Goal: Information Seeking & Learning: Learn about a topic

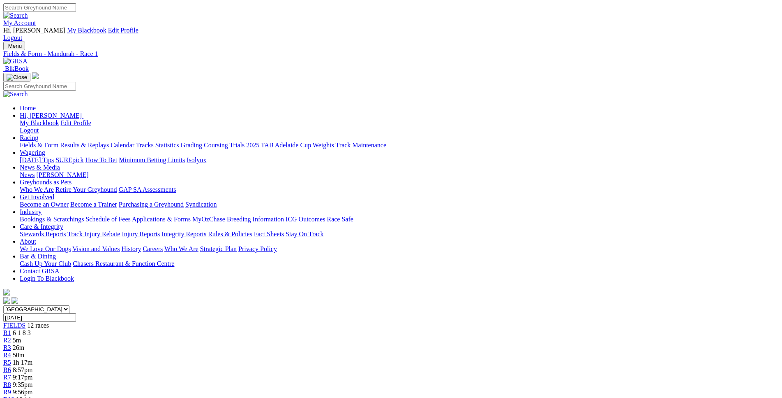
scroll to position [84, 0]
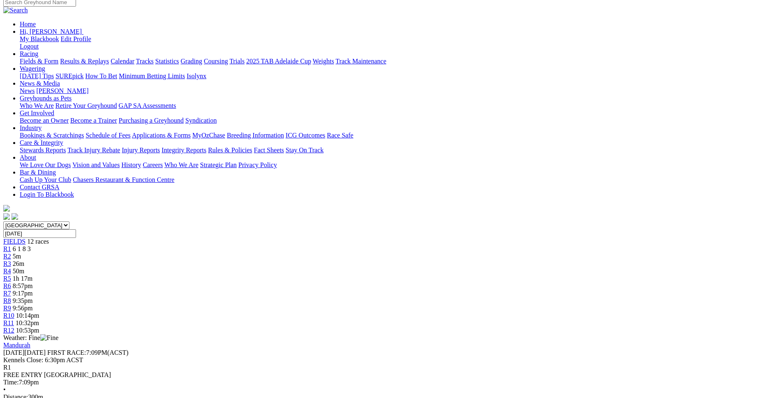
click at [21, 252] on span "5m" at bounding box center [17, 255] width 8 height 7
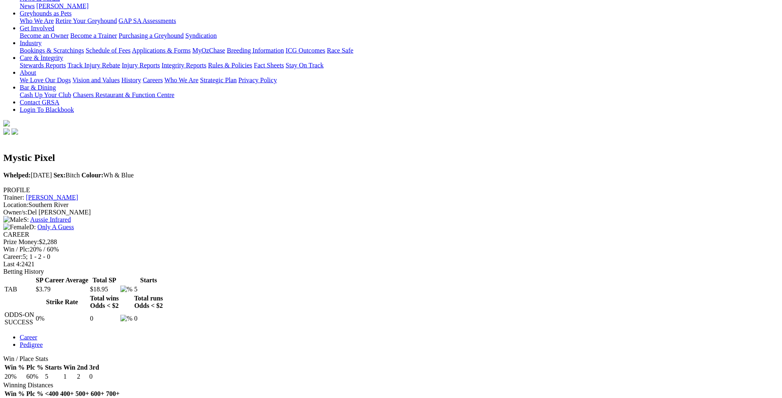
scroll to position [168, 0]
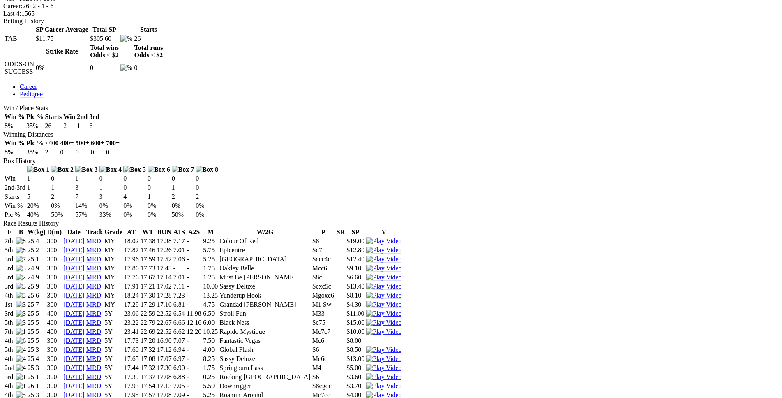
scroll to position [419, 0]
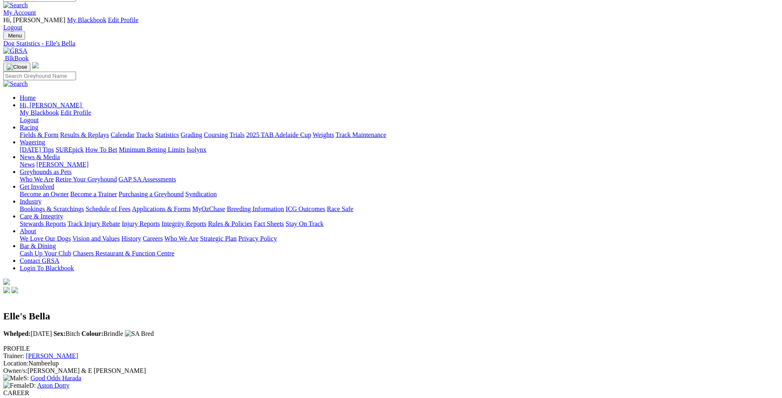
scroll to position [0, 0]
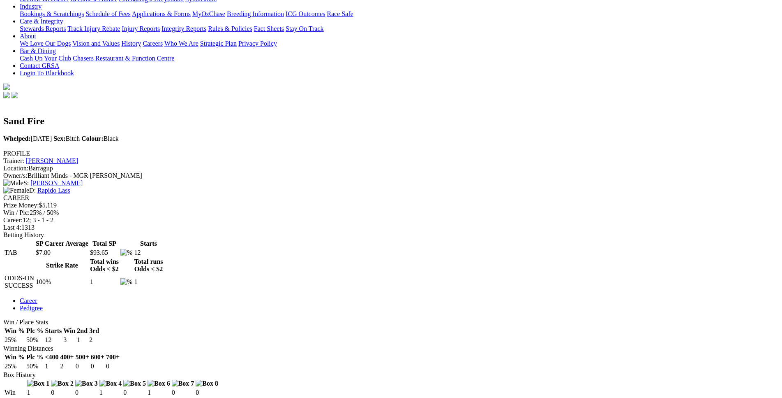
scroll to position [208, 0]
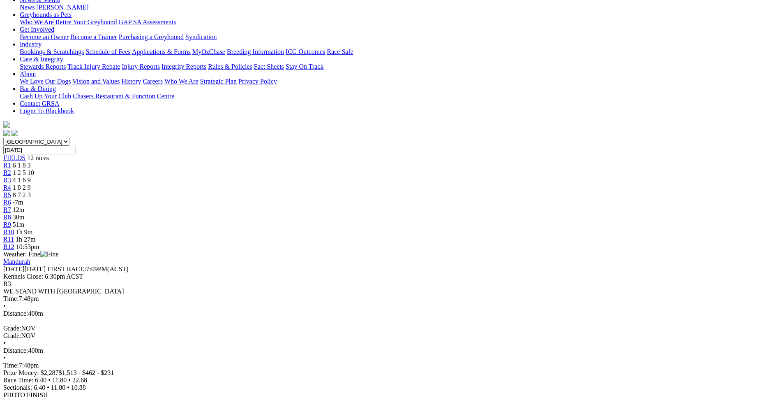
scroll to position [168, 0]
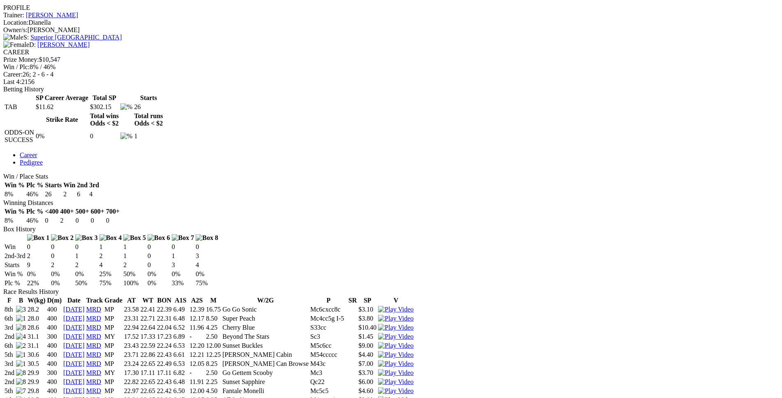
scroll to position [353, 0]
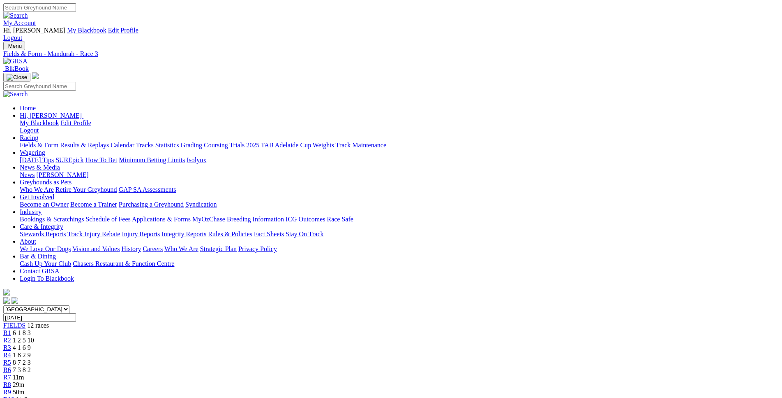
click at [24, 373] on span "11m" at bounding box center [19, 376] width 12 height 7
